Goal: Transaction & Acquisition: Purchase product/service

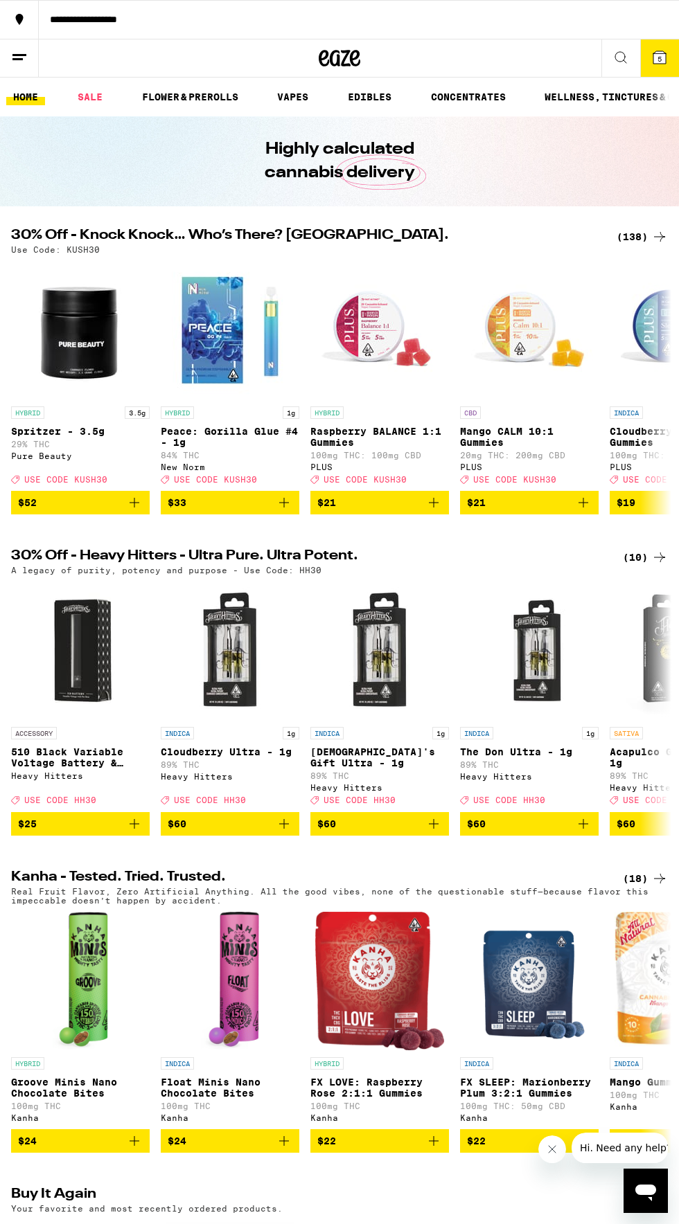
click at [626, 234] on div "(138)" at bounding box center [641, 237] width 51 height 17
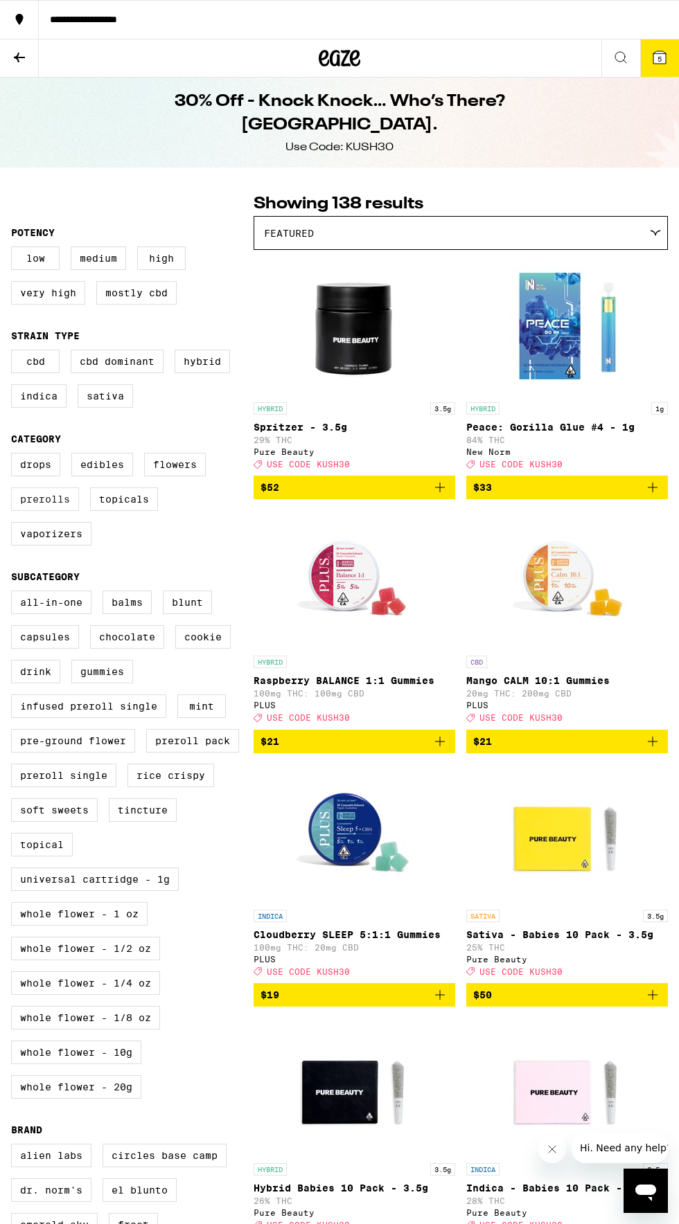
click at [53, 510] on label "Prerolls" at bounding box center [45, 500] width 68 height 24
click at [15, 456] on input "Prerolls" at bounding box center [14, 455] width 1 height 1
checkbox input "true"
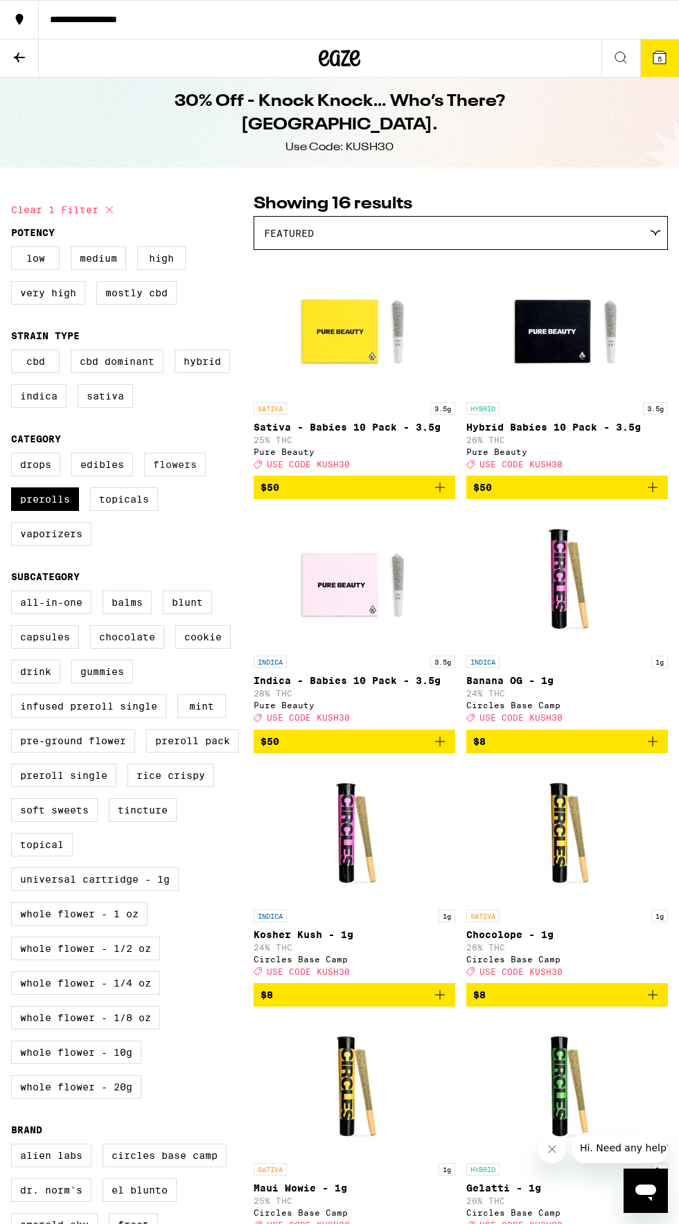
click at [185, 471] on label "Flowers" at bounding box center [175, 465] width 62 height 24
click at [15, 456] on input "Flowers" at bounding box center [14, 455] width 1 height 1
checkbox input "true"
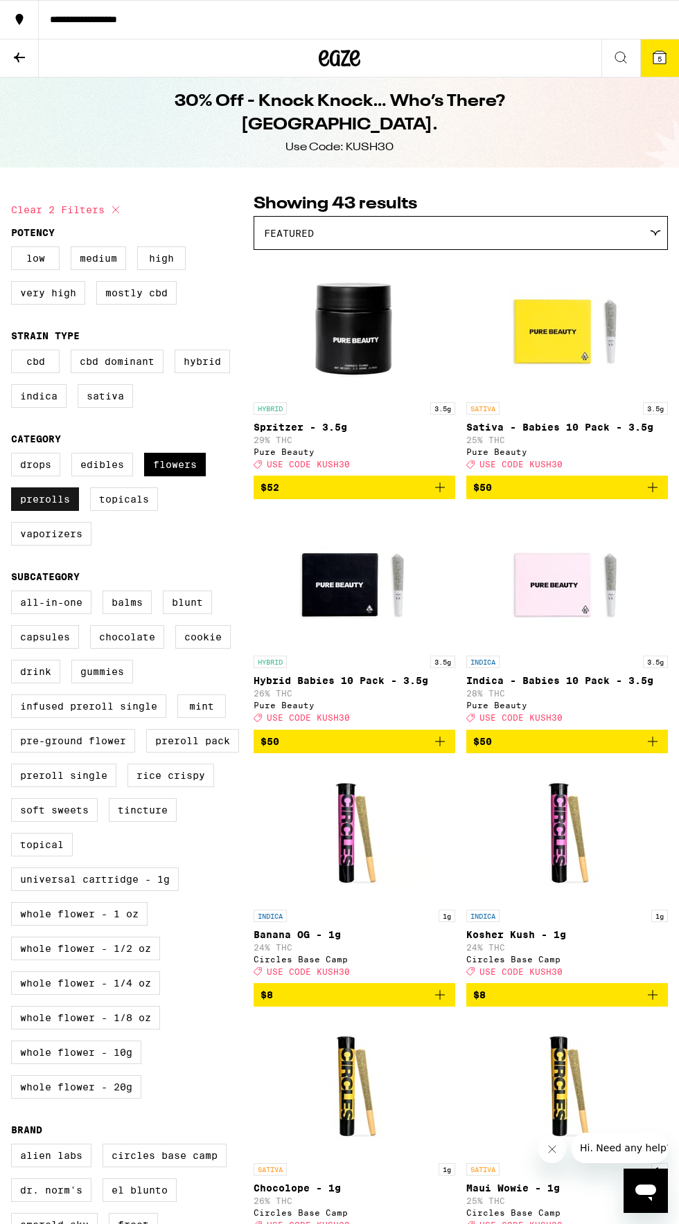
click at [55, 510] on label "Prerolls" at bounding box center [45, 500] width 68 height 24
click at [15, 456] on input "Prerolls" at bounding box center [14, 455] width 1 height 1
checkbox input "false"
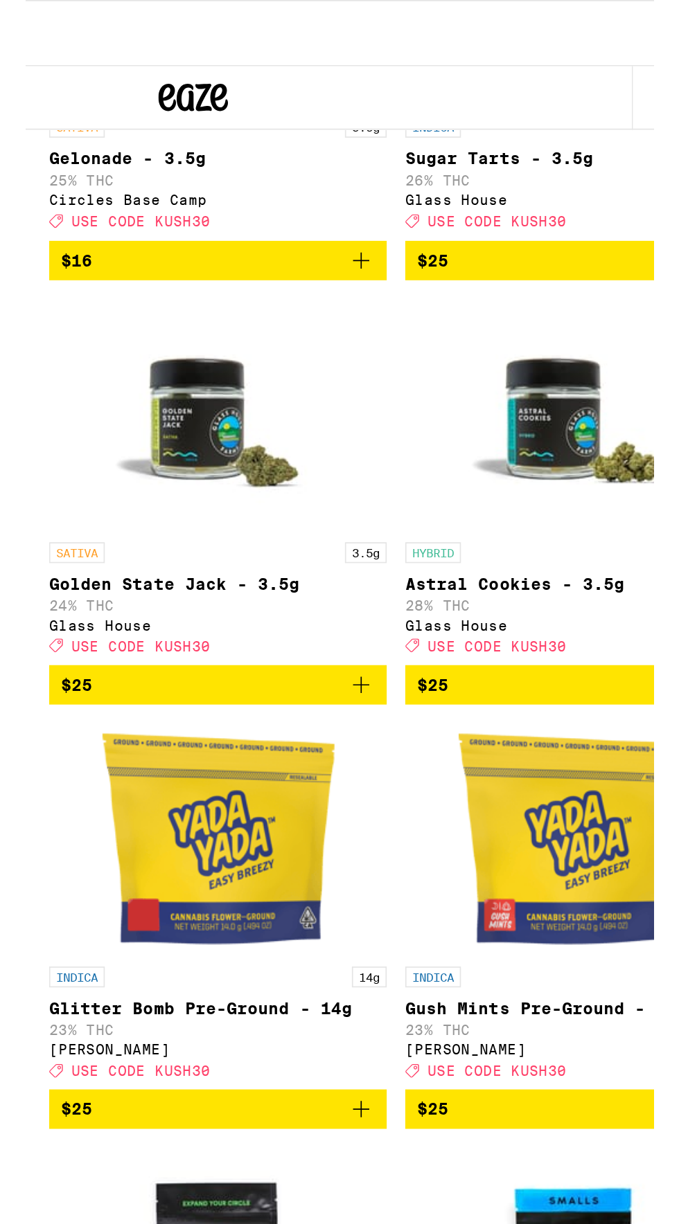
scroll to position [190, 0]
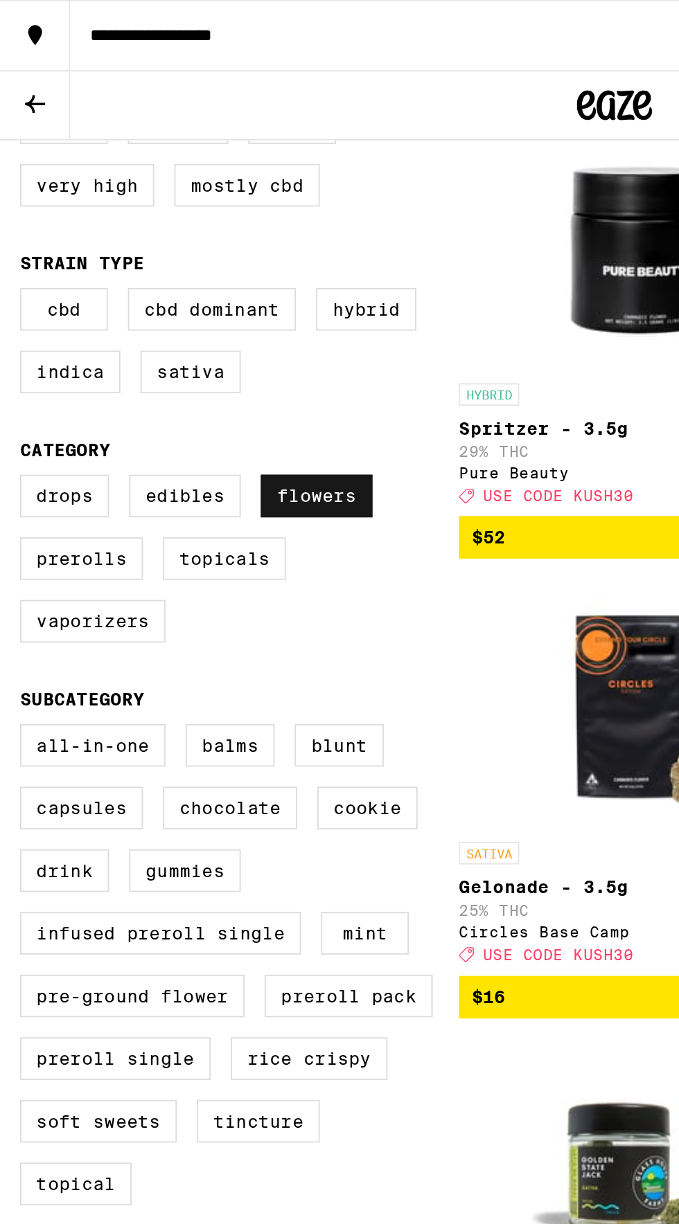
click at [190, 274] on label "Flowers" at bounding box center [175, 274] width 62 height 24
click at [15, 265] on input "Flowers" at bounding box center [14, 265] width 1 height 1
checkbox input "false"
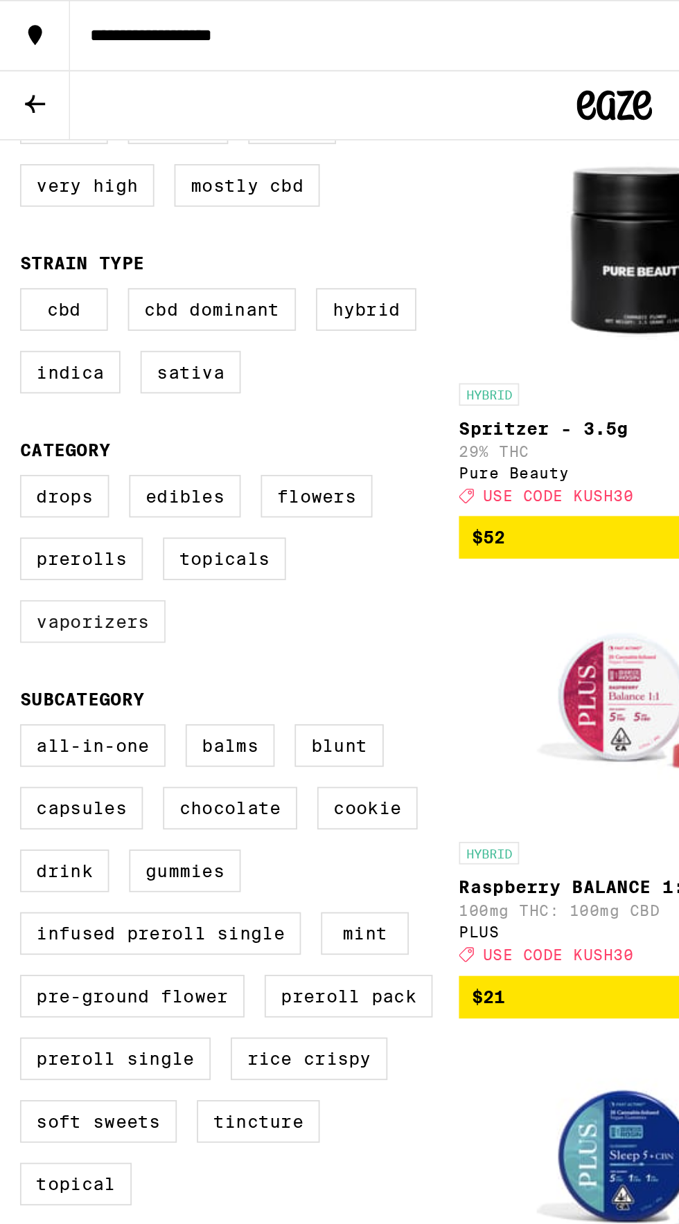
click at [39, 353] on label "Vaporizers" at bounding box center [51, 344] width 80 height 24
click at [15, 265] on input "Vaporizers" at bounding box center [14, 265] width 1 height 1
checkbox input "true"
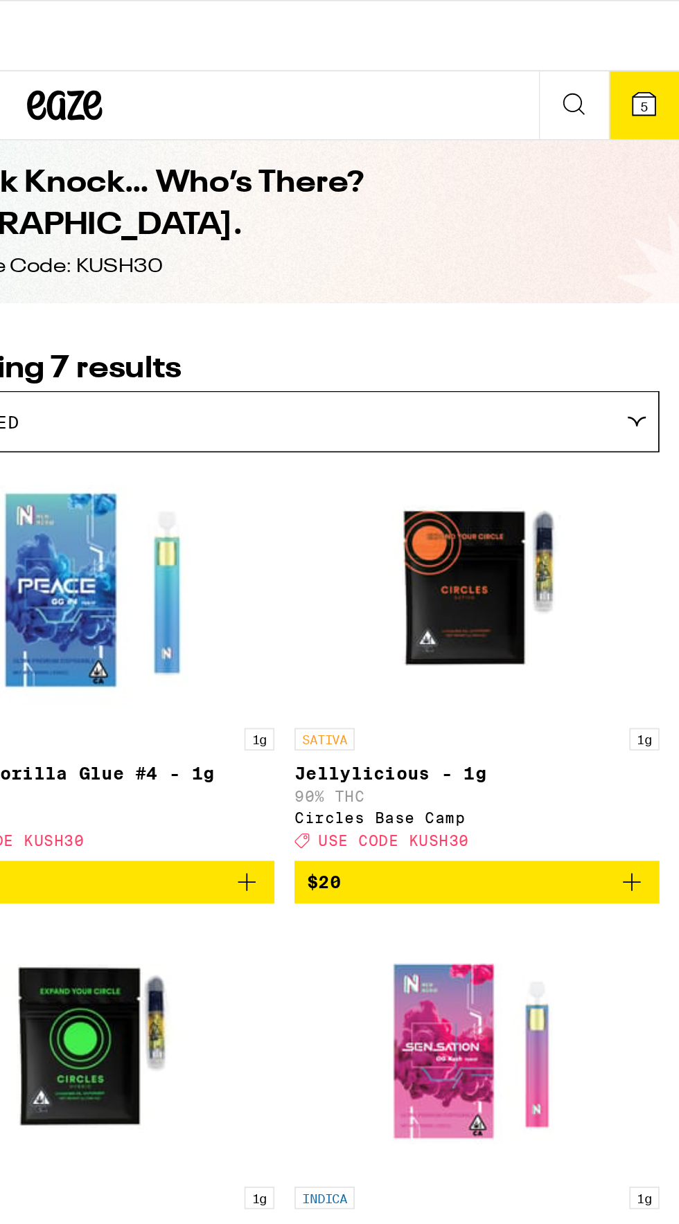
click at [660, 59] on span "5" at bounding box center [659, 59] width 4 height 8
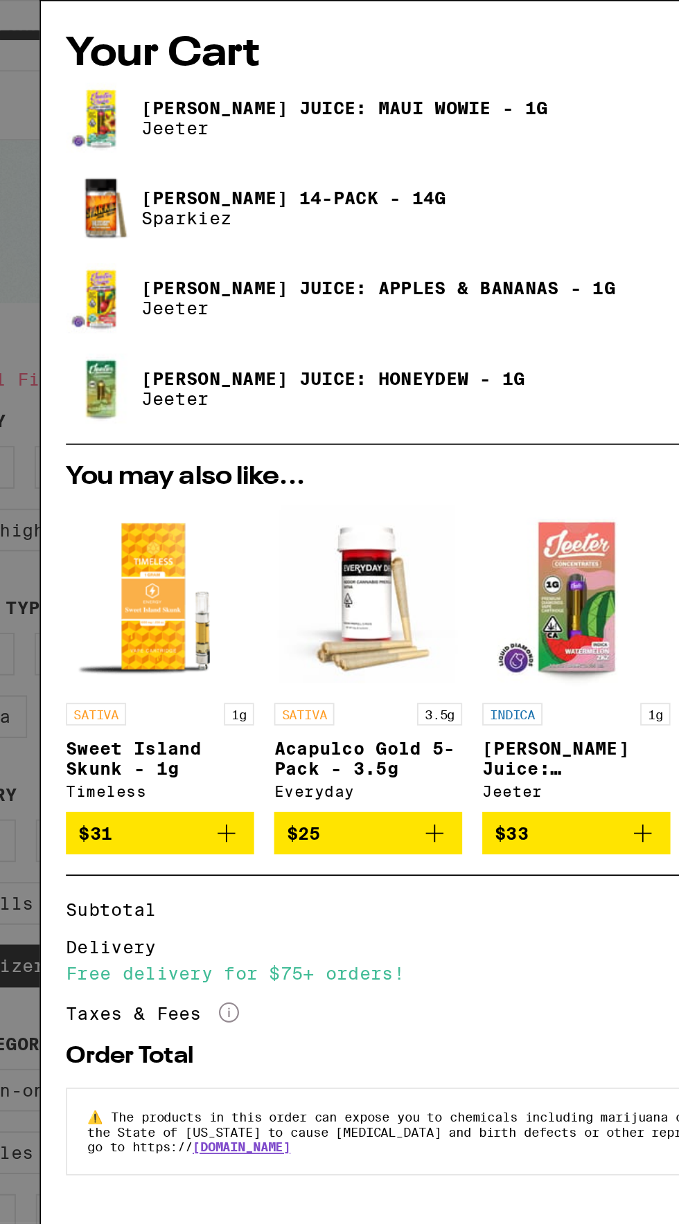
click at [170, 161] on link "[PERSON_NAME] Juice: Apples & Bananas - 1g" at bounding box center [261, 159] width 262 height 11
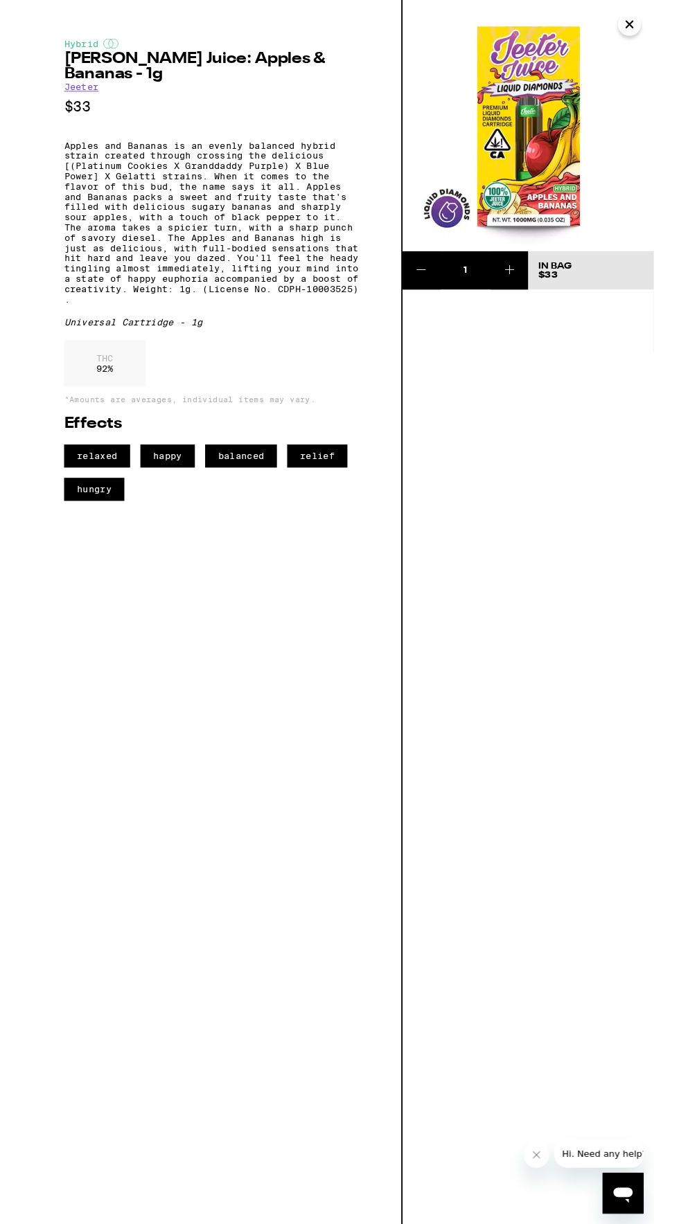
click at [652, 26] on icon "Close" at bounding box center [652, 26] width 7 height 7
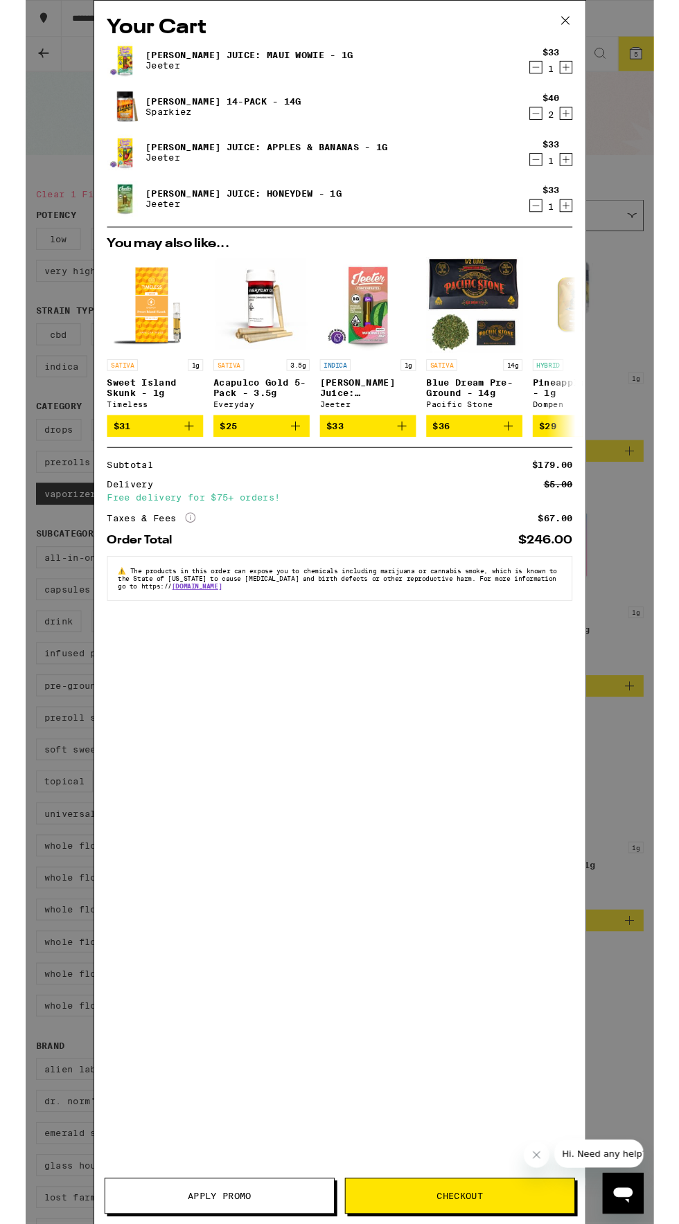
click at [639, 862] on div "Your Cart [PERSON_NAME] Juice: Maui Wowie - 1g [PERSON_NAME] $33 1 Jack 14-Pack…" at bounding box center [339, 662] width 679 height 1324
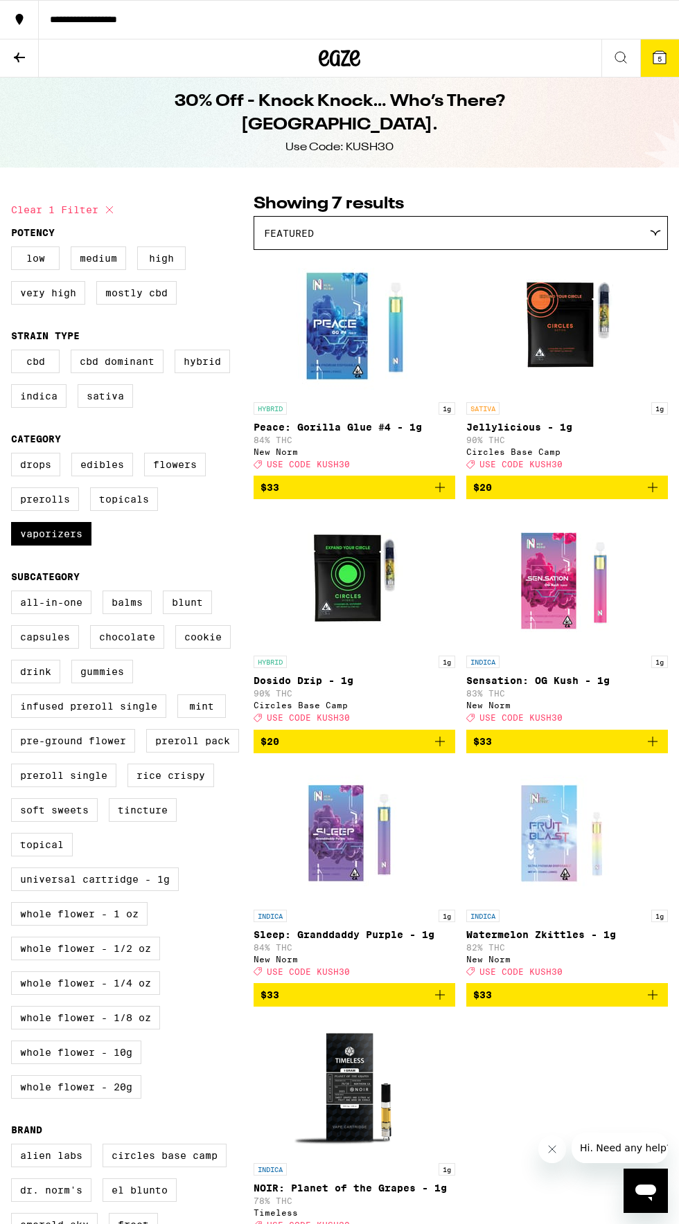
click at [651, 56] on icon at bounding box center [659, 57] width 17 height 17
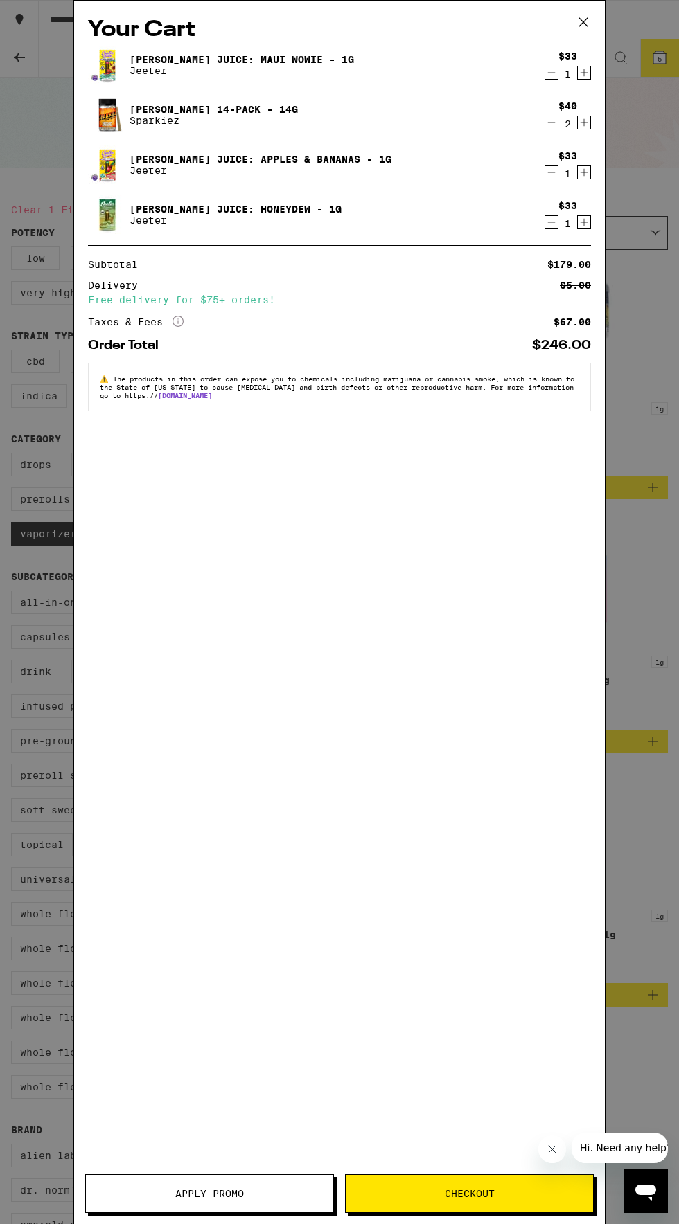
click at [553, 226] on icon "Decrement" at bounding box center [551, 222] width 12 height 17
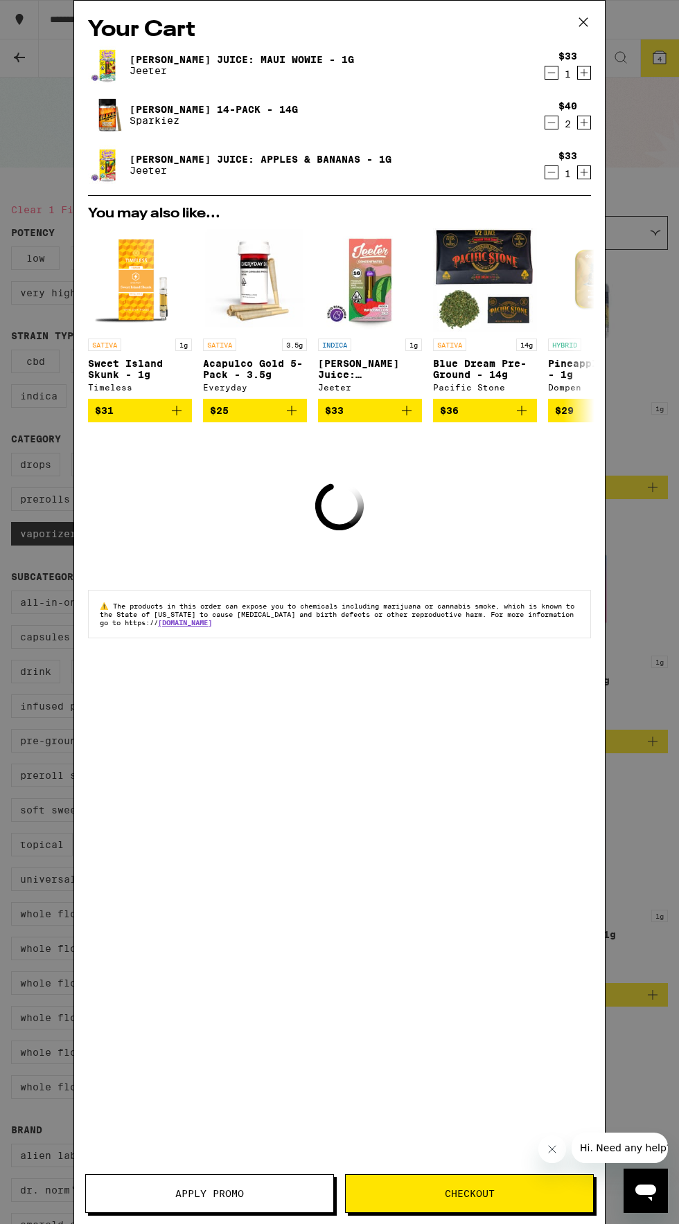
click at [555, 172] on icon "Decrement" at bounding box center [551, 172] width 12 height 17
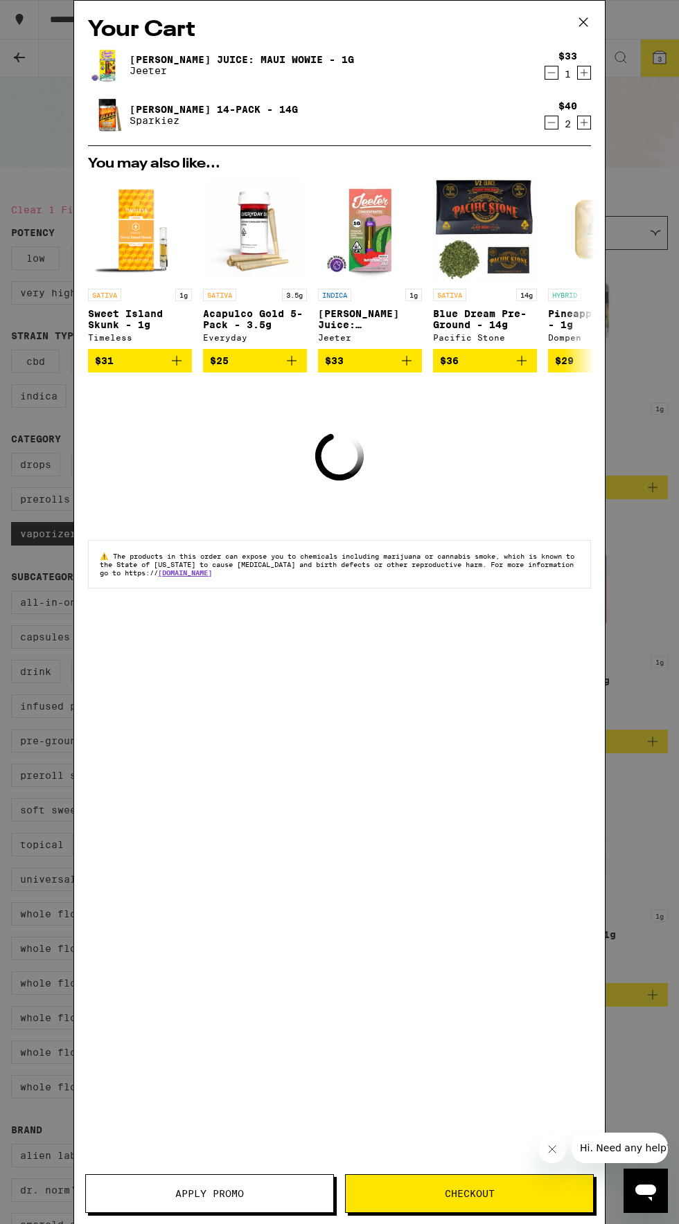
click at [551, 73] on icon "Decrement" at bounding box center [552, 73] width 8 height 0
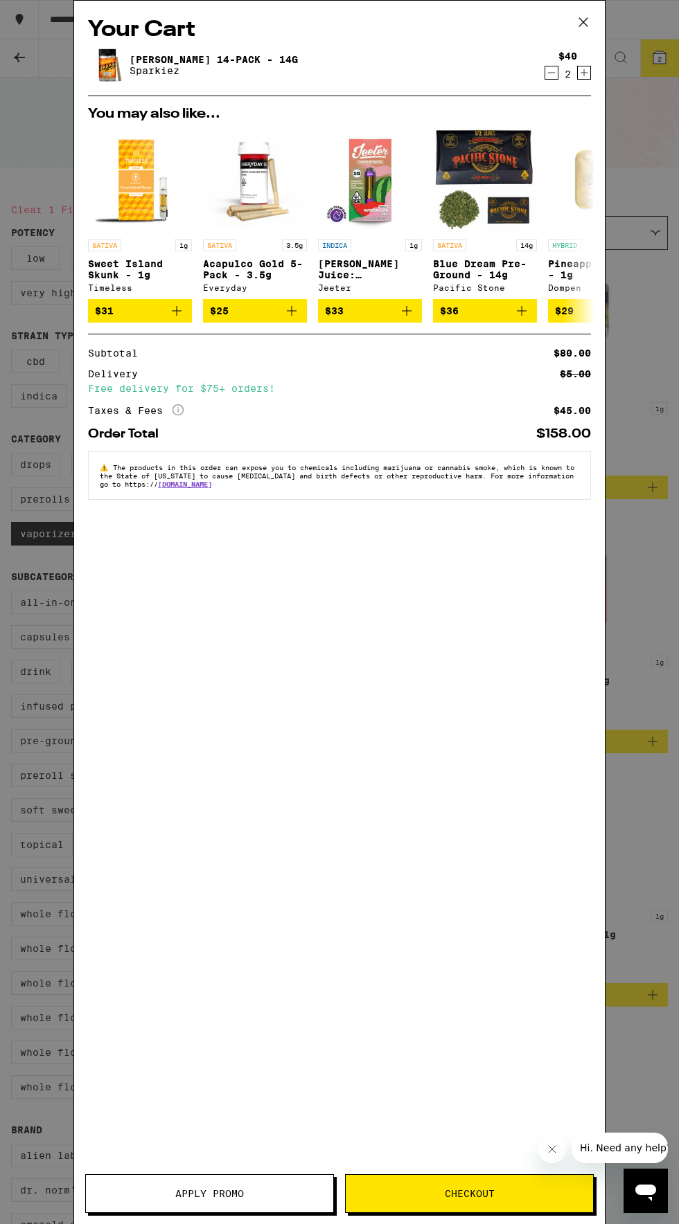
click at [215, 1192] on span "Apply Promo" at bounding box center [209, 1194] width 69 height 10
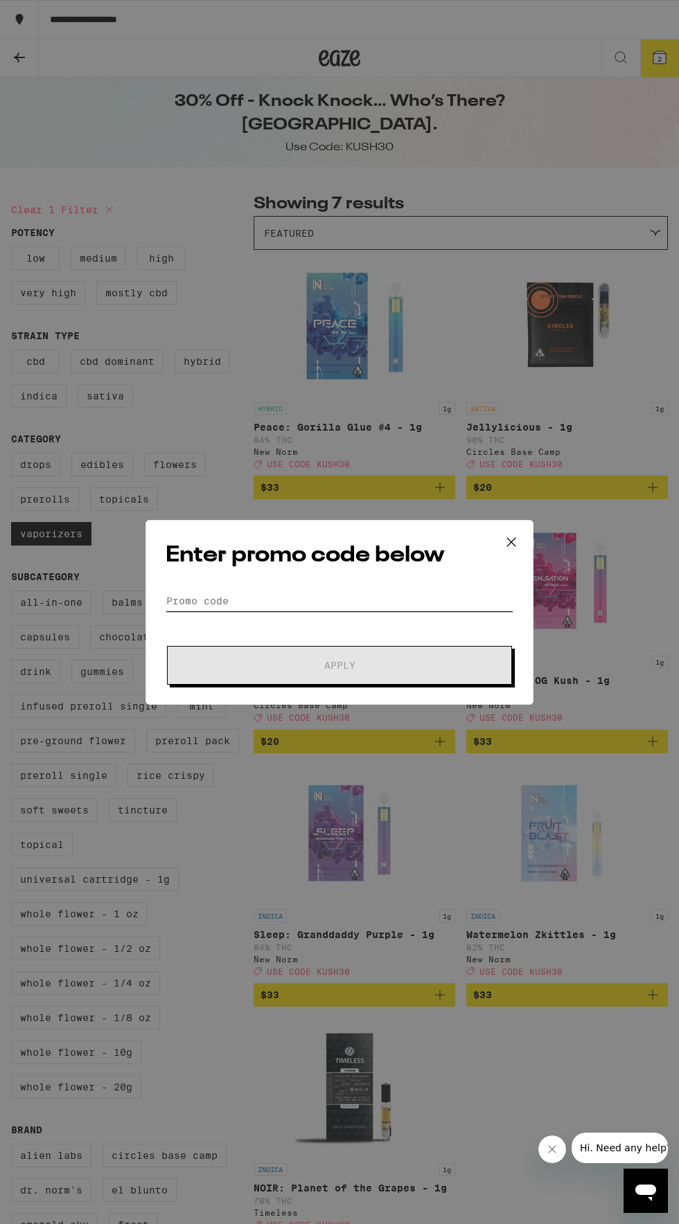
click at [260, 591] on input "Promo Code" at bounding box center [340, 601] width 348 height 21
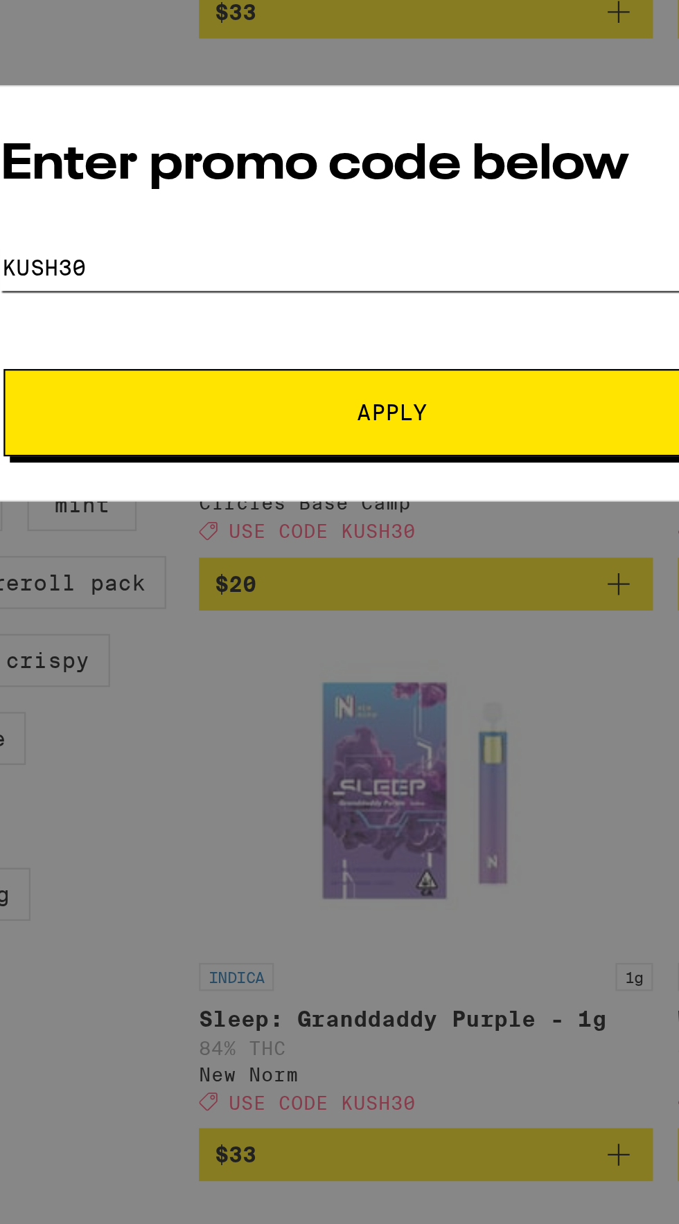
type input "Kush30"
click at [241, 661] on span "Apply" at bounding box center [339, 666] width 249 height 10
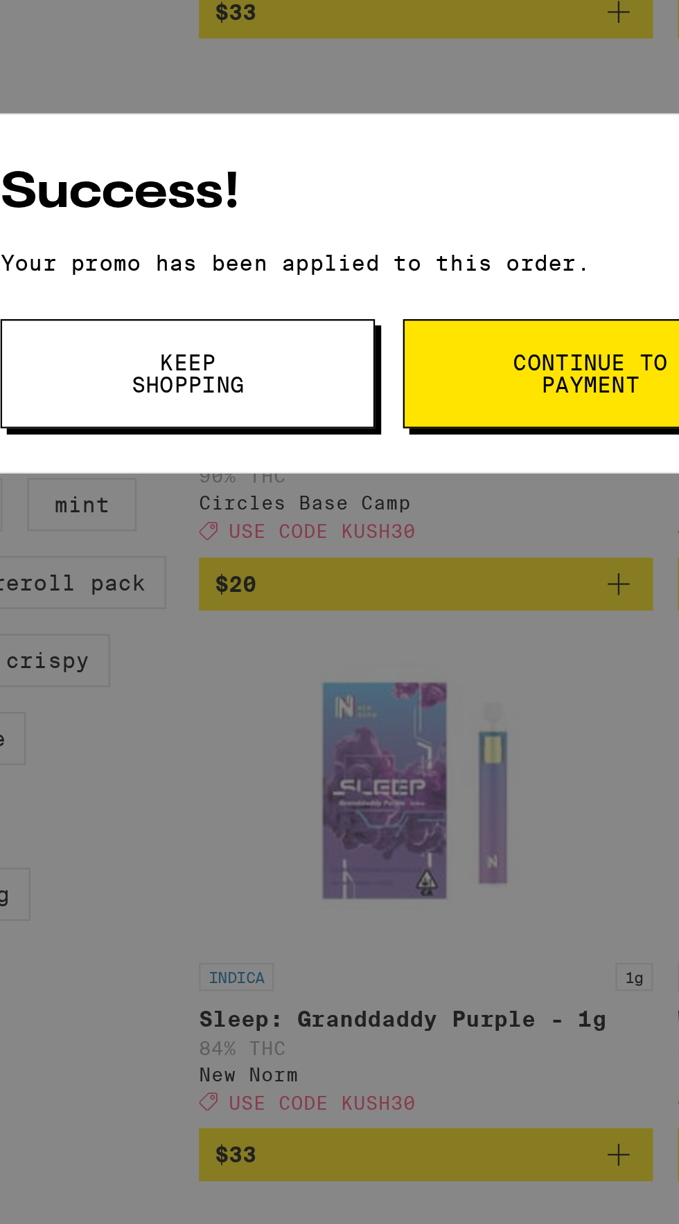
click at [227, 657] on span "Keep Shopping" at bounding box center [248, 648] width 71 height 19
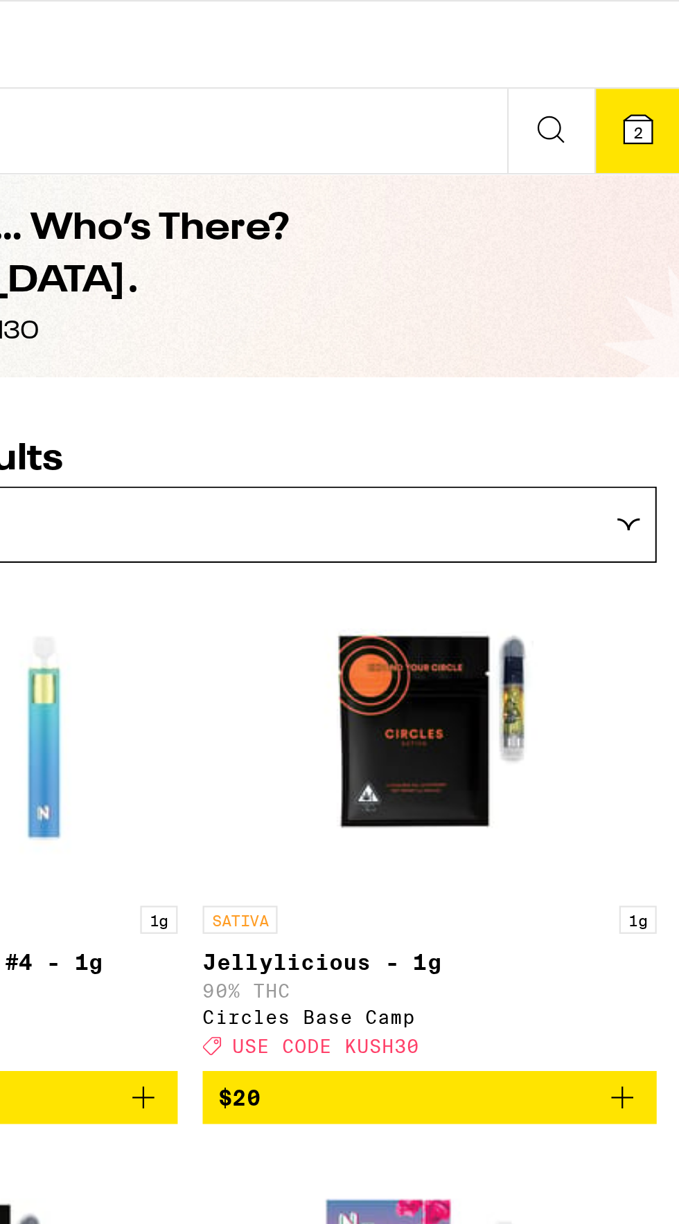
click at [659, 60] on span "2" at bounding box center [659, 59] width 4 height 8
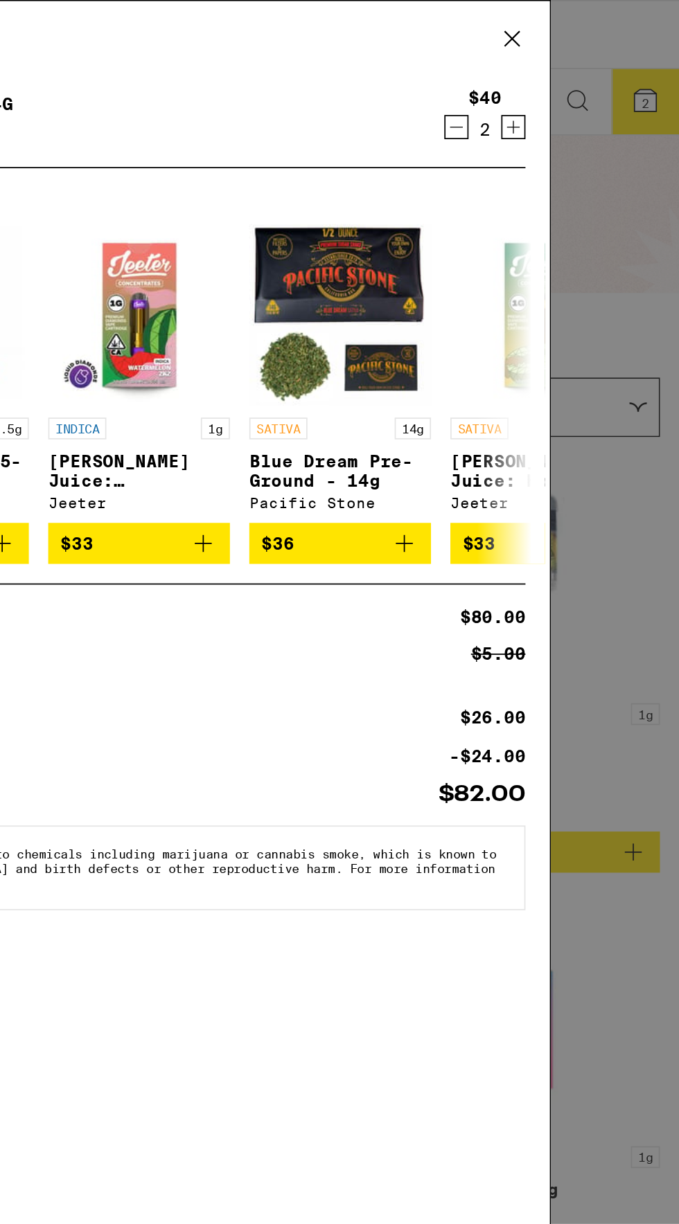
click at [661, 383] on div "Your Cart [PERSON_NAME] 14-Pack - 14g Sparkiez $40 2 You may also like... SATIV…" at bounding box center [339, 612] width 679 height 1224
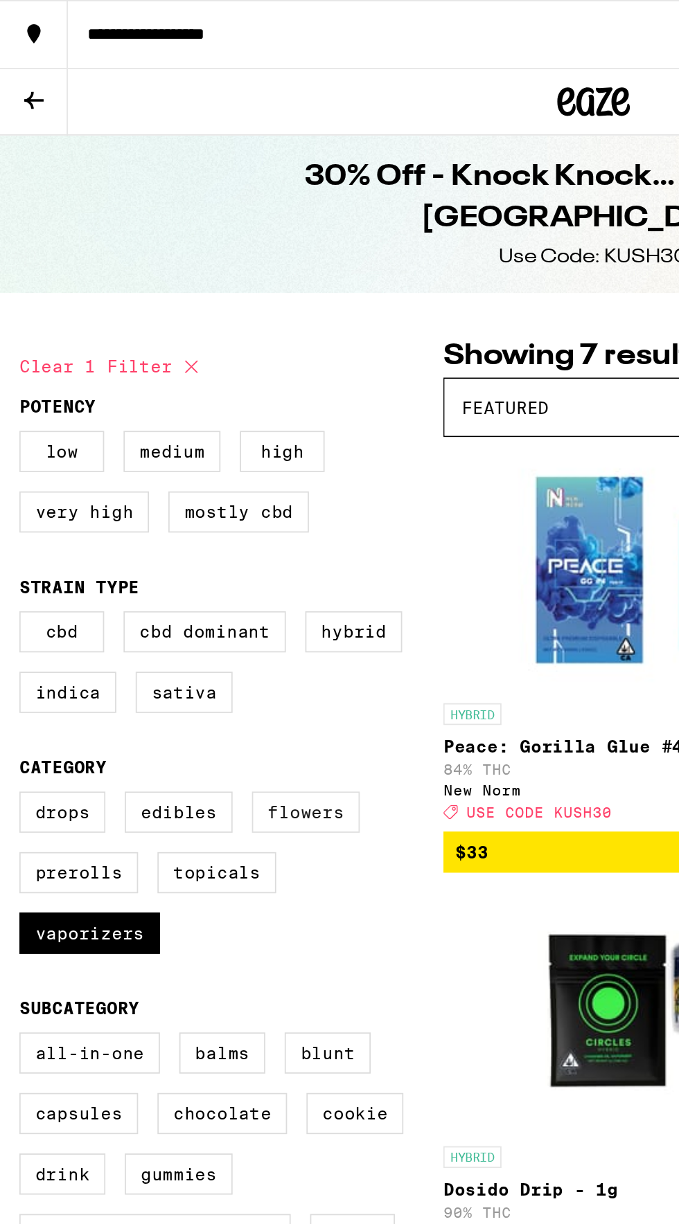
click at [173, 473] on label "Flowers" at bounding box center [175, 465] width 62 height 24
click at [15, 456] on input "Flowers" at bounding box center [14, 455] width 1 height 1
checkbox input "true"
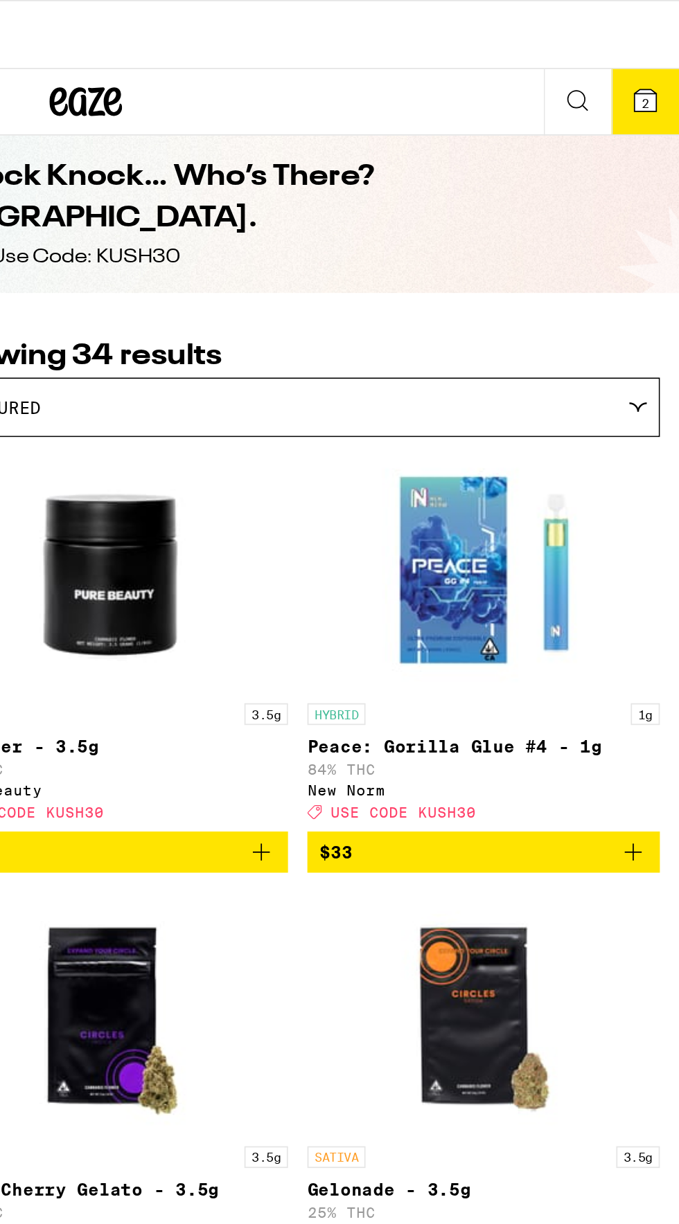
click at [655, 57] on icon at bounding box center [659, 57] width 12 height 12
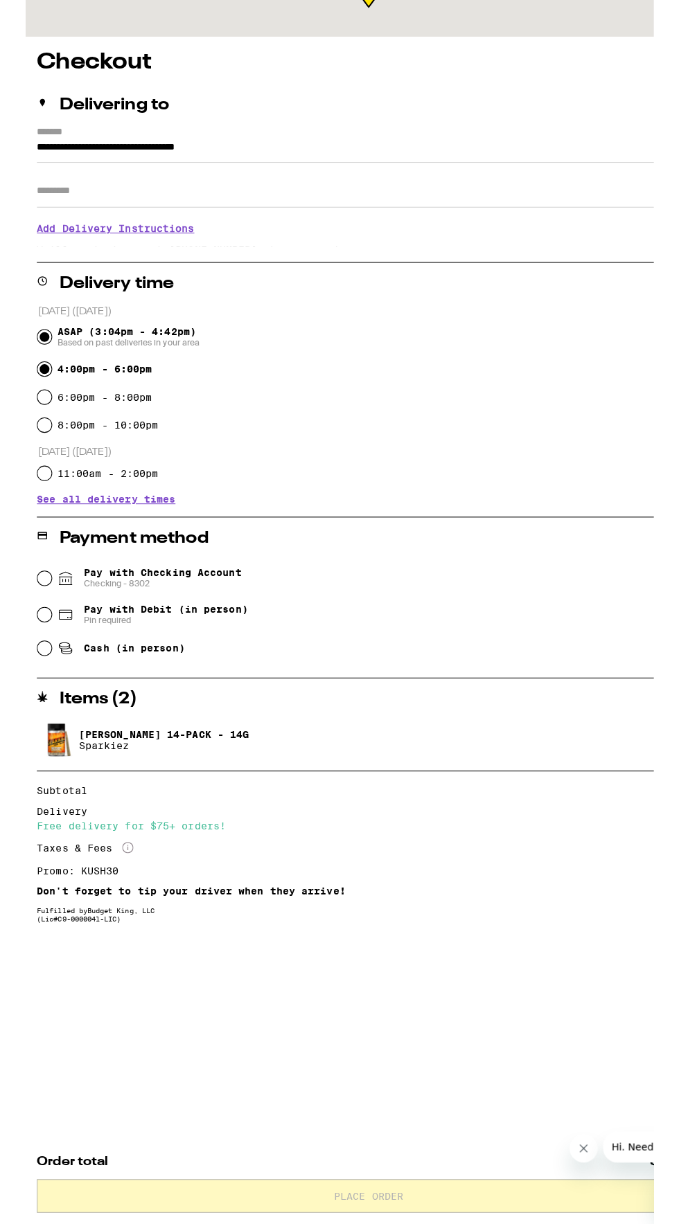
click at [17, 476] on input "4:00pm - 6:00pm" at bounding box center [19, 477] width 14 height 14
radio input "true"
click at [19, 682] on input "Pay with Checking Account Checking - 8302" at bounding box center [19, 684] width 14 height 14
radio input "true"
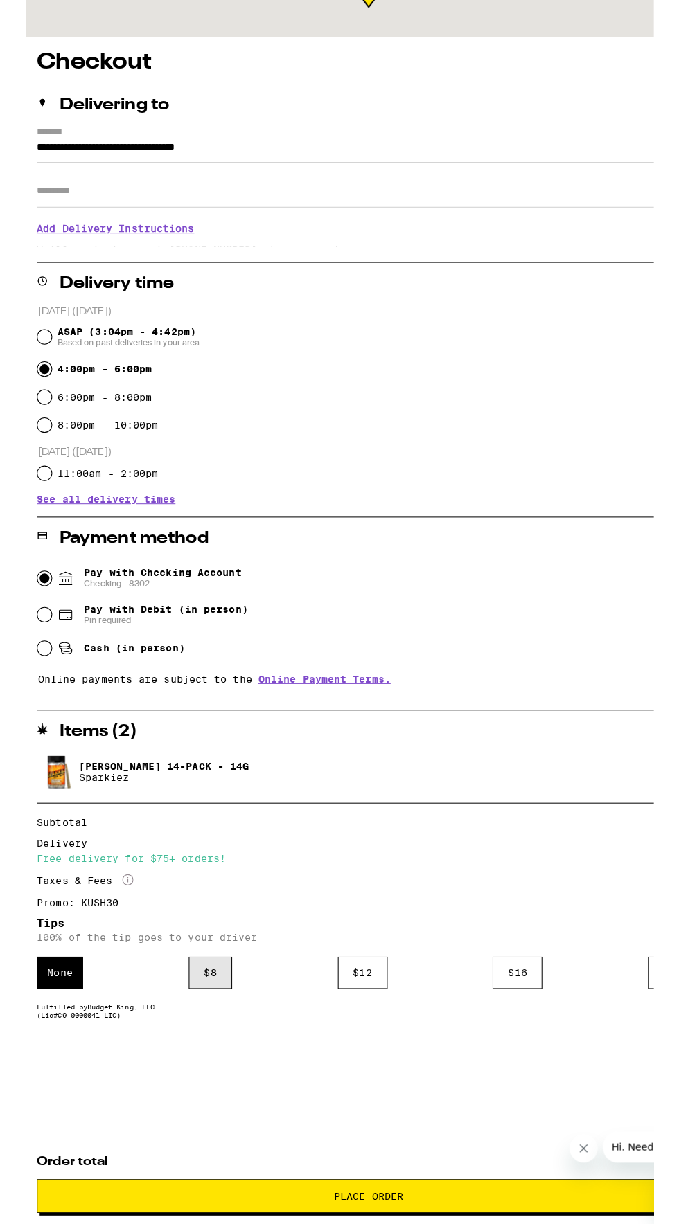
click at [179, 1076] on div "$ 8" at bounding box center [182, 1075] width 43 height 32
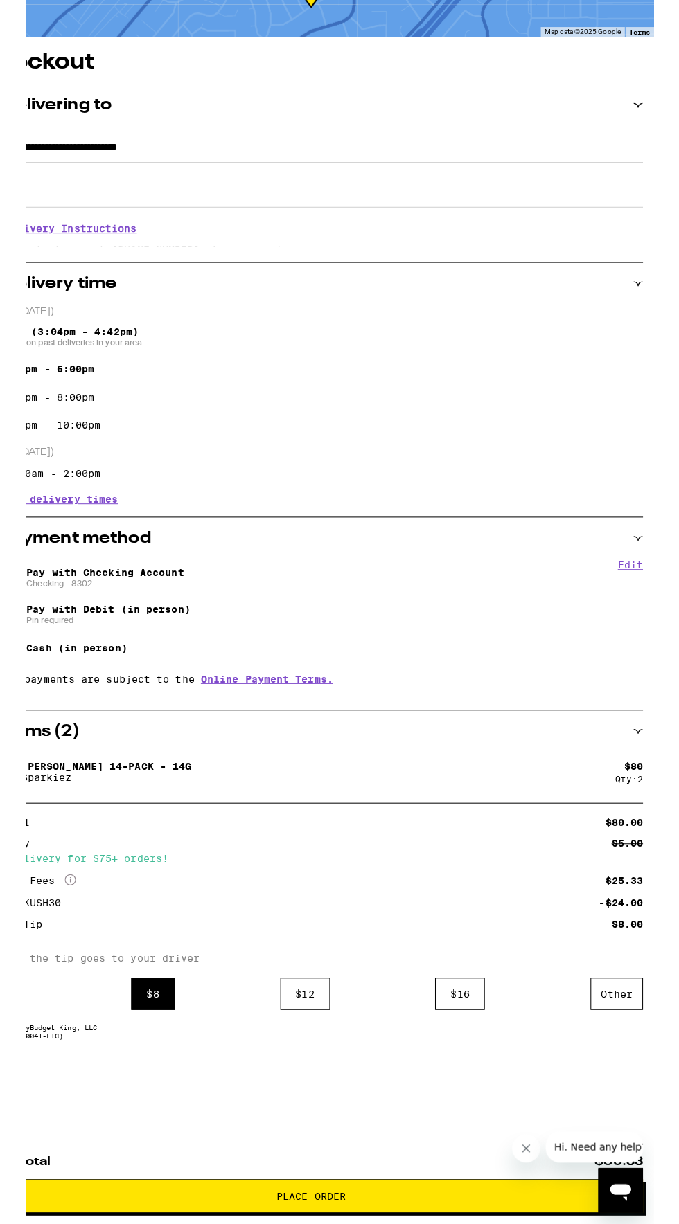
click at [522, 1159] on button "Close message from company" at bounding box center [525, 1148] width 28 height 28
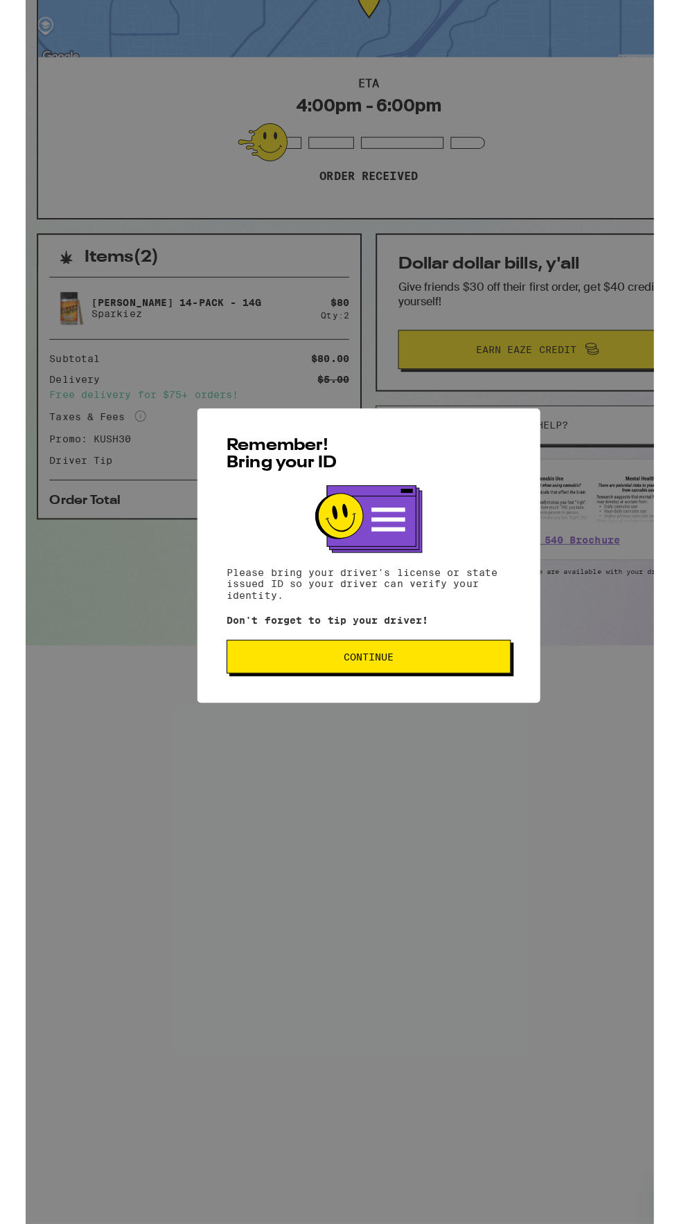
click at [398, 765] on span "Continue" at bounding box center [340, 762] width 258 height 10
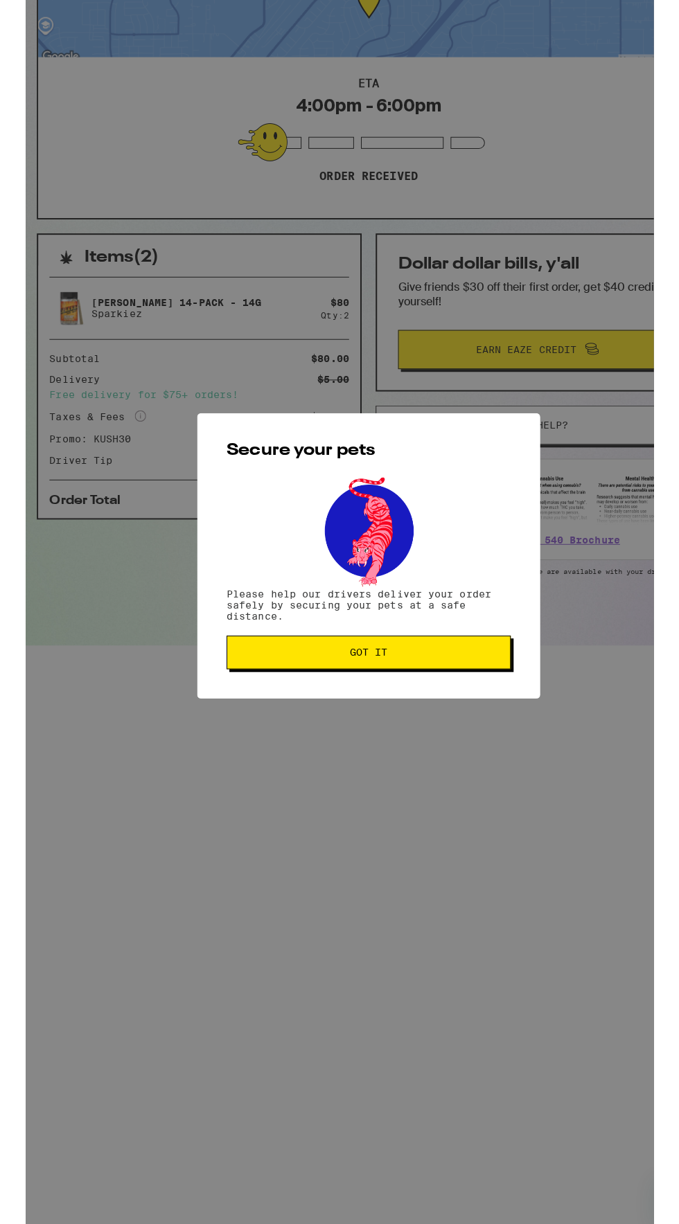
click at [366, 761] on span "Got it" at bounding box center [340, 758] width 258 height 10
